Goal: Check status: Check status

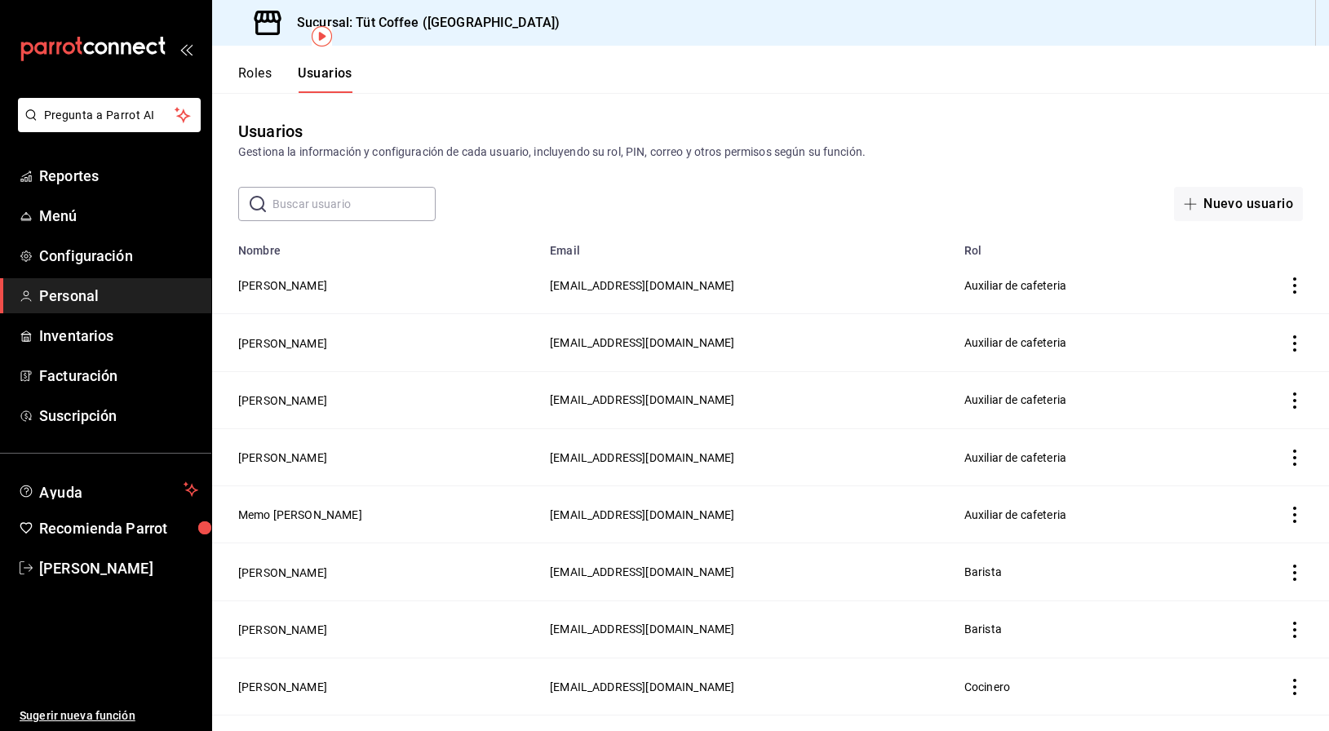
scroll to position [95, 0]
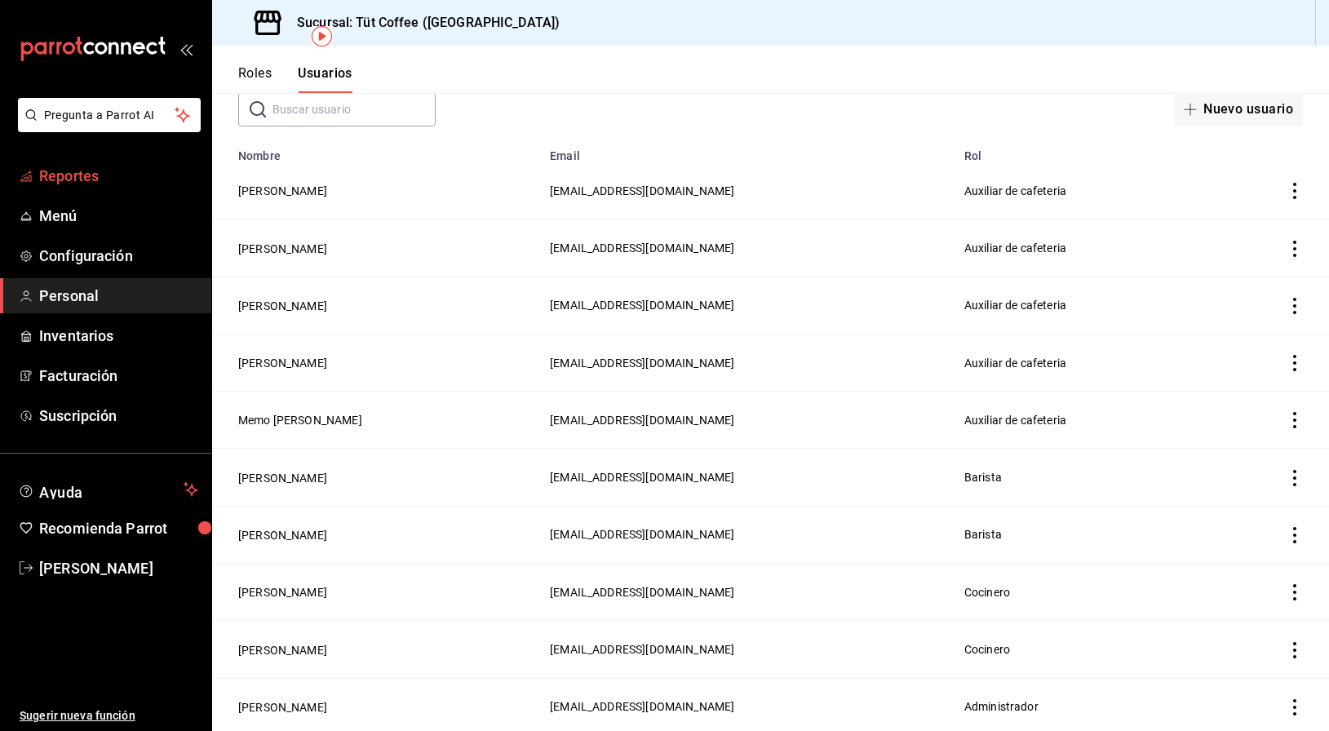
click at [77, 183] on span "Reportes" at bounding box center [118, 176] width 159 height 22
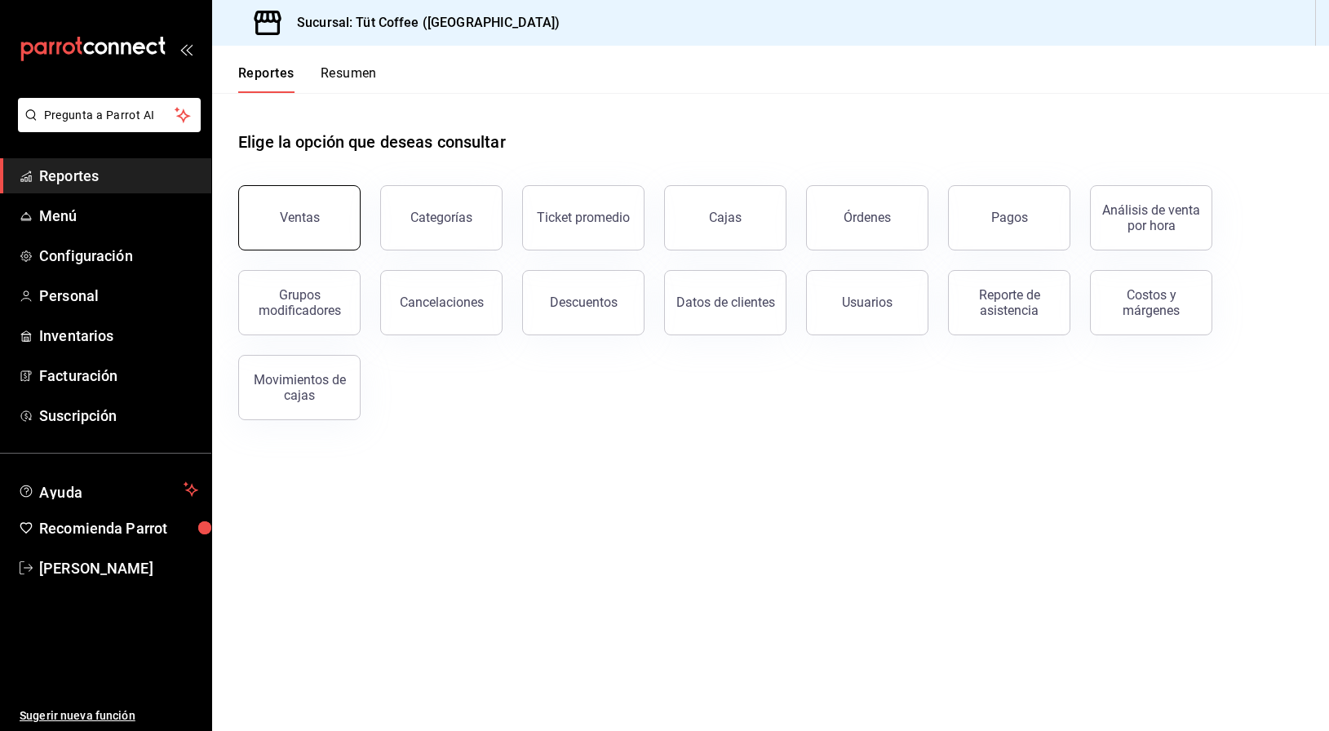
click at [316, 200] on button "Ventas" at bounding box center [299, 217] width 122 height 65
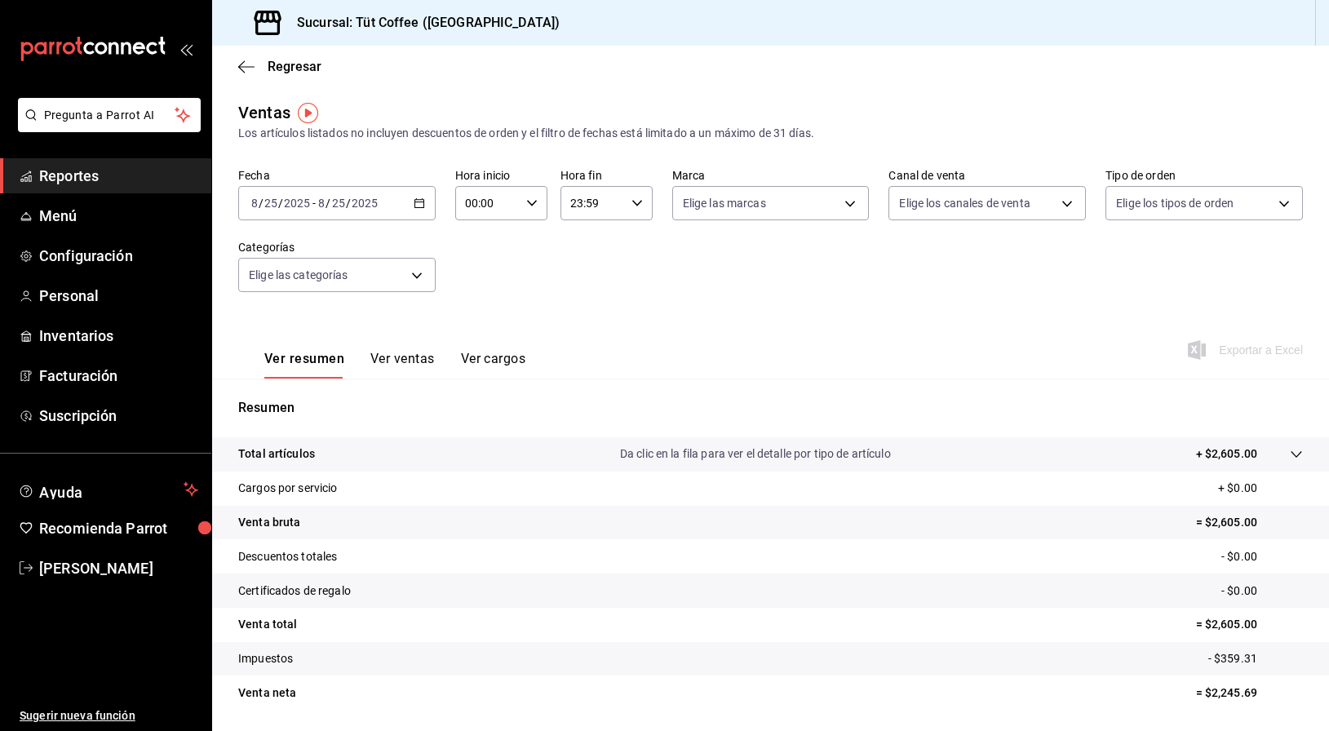
click at [414, 198] on icon "button" at bounding box center [419, 202] width 11 height 11
click at [329, 259] on span "Hoy" at bounding box center [315, 252] width 126 height 17
